Goal: Register for event/course

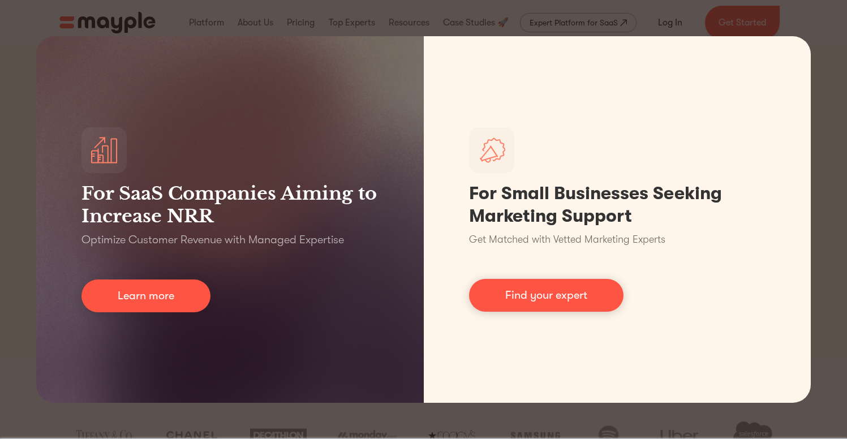
click at [257, 24] on div "For SaaS Companies Aiming to Increase NRR Optimize Customer Revenue with Manage…" at bounding box center [423, 219] width 847 height 439
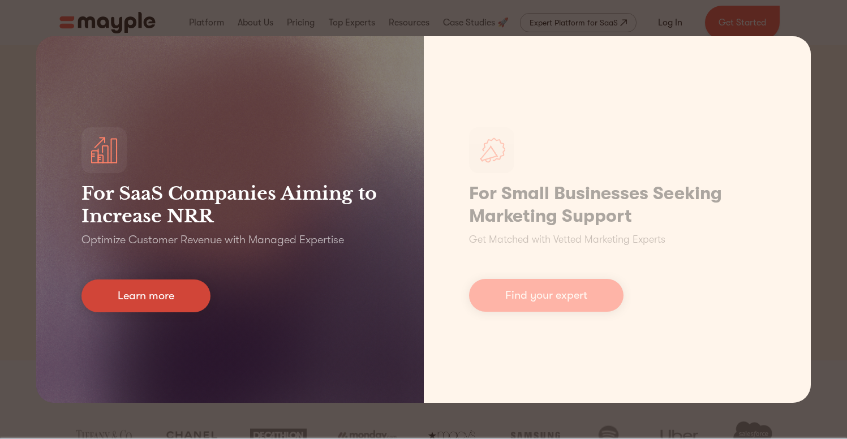
click at [186, 299] on link "Learn more" at bounding box center [146, 296] width 129 height 33
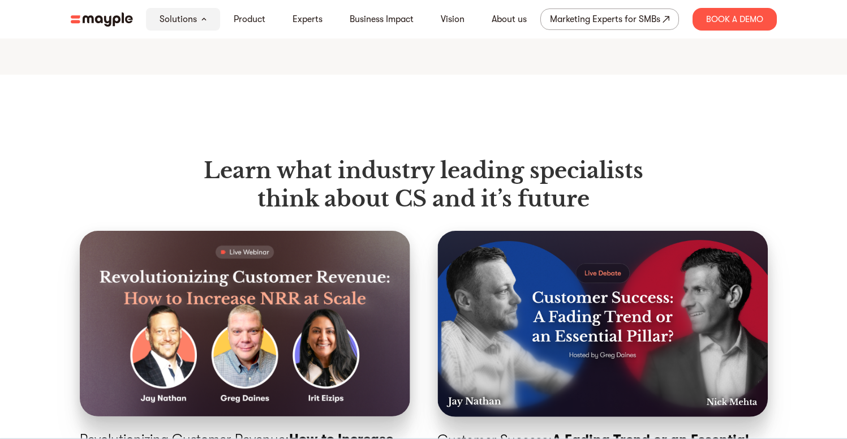
scroll to position [3859, 0]
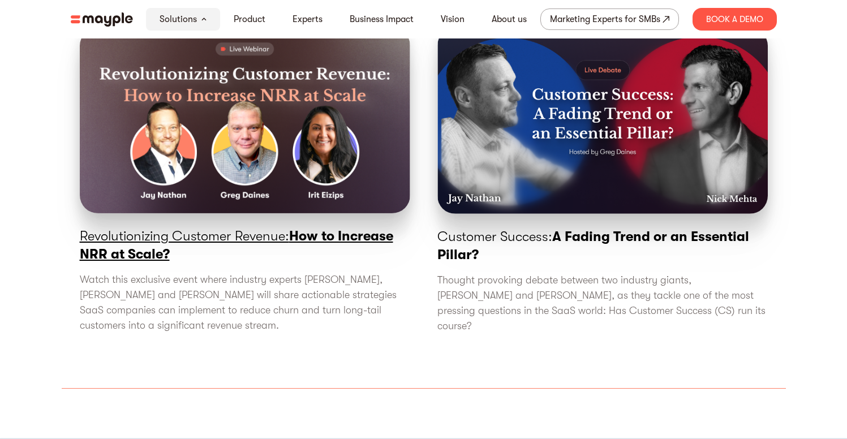
click at [280, 249] on link "Revolutionizing Customer Revenue: How to Increase NRR at Scale? Watch this excl…" at bounding box center [245, 185] width 331 height 315
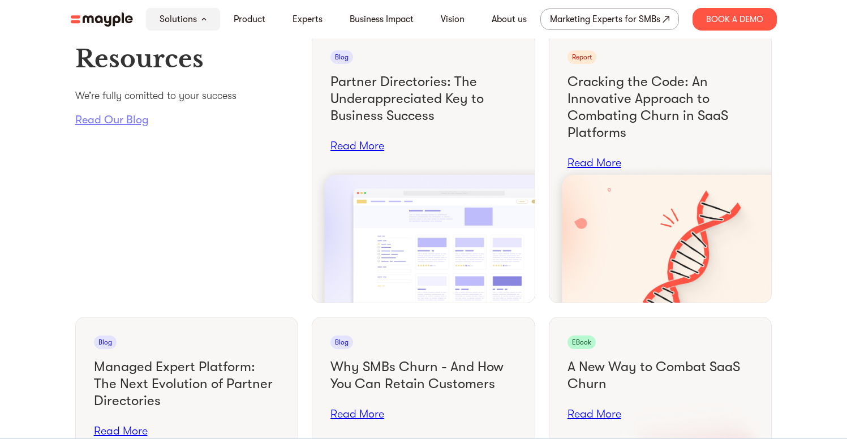
scroll to position [4857, 0]
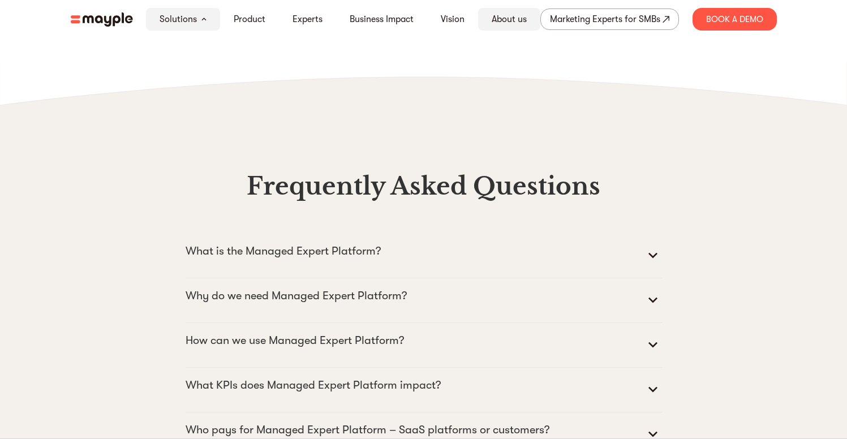
click at [517, 24] on link "About us" at bounding box center [509, 19] width 35 height 14
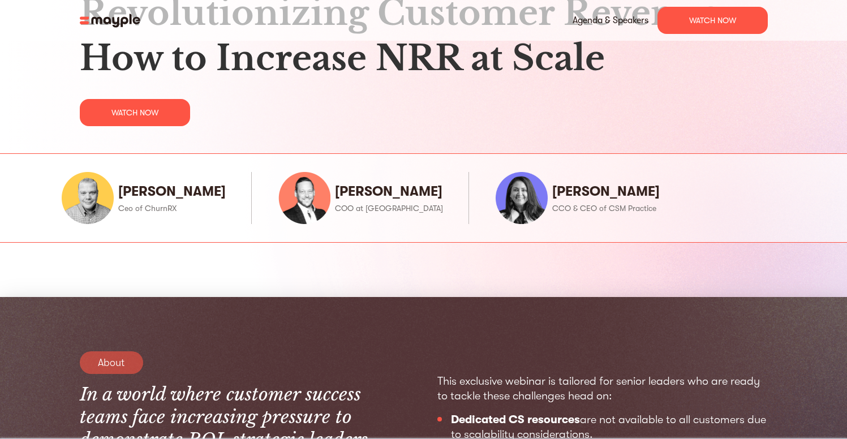
scroll to position [143, 0]
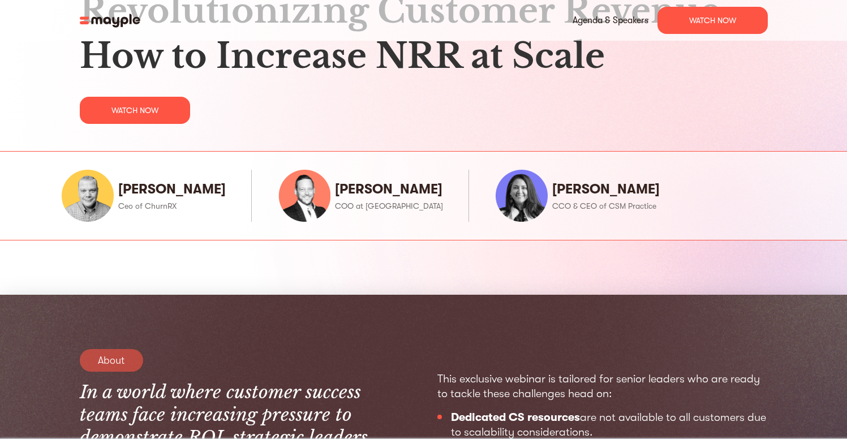
click at [153, 110] on link "watch now" at bounding box center [135, 110] width 110 height 27
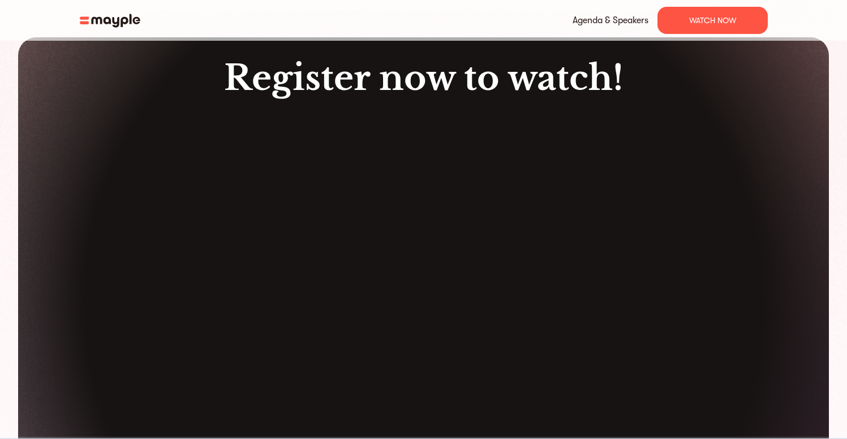
scroll to position [2634, 0]
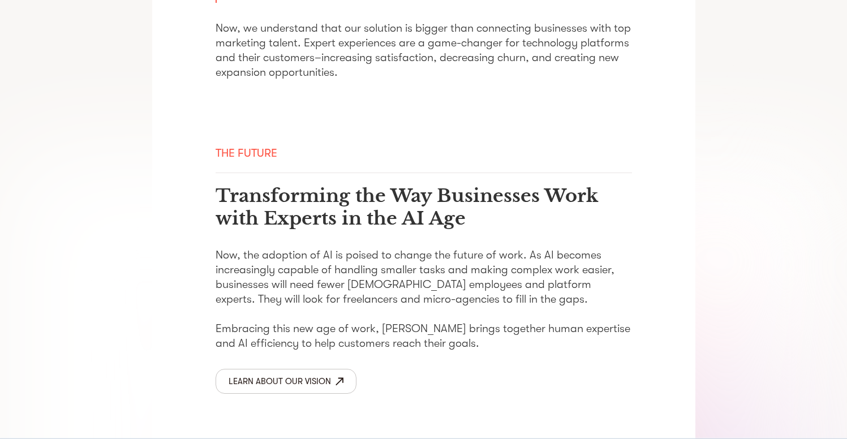
scroll to position [1892, 0]
